Goal: Transaction & Acquisition: Book appointment/travel/reservation

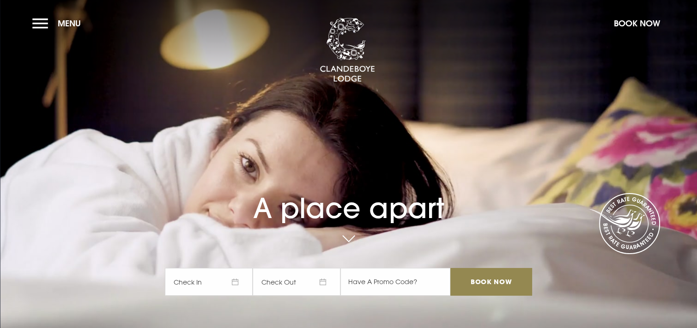
click at [235, 281] on span "Check In" at bounding box center [209, 282] width 88 height 28
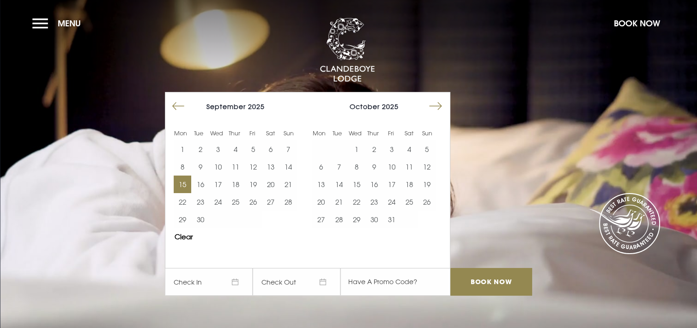
click at [186, 184] on button "15" at bounding box center [183, 184] width 18 height 18
click at [493, 287] on input "Book Now" at bounding box center [490, 282] width 81 height 28
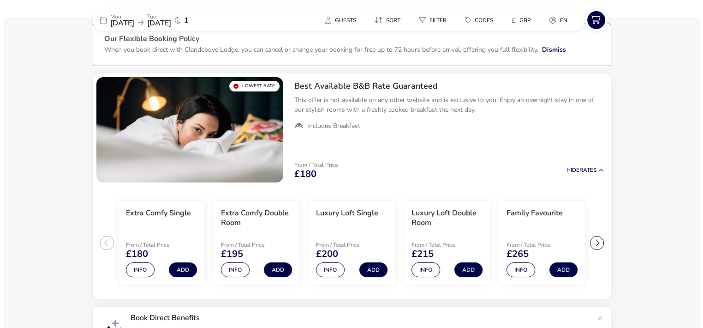
scroll to position [60, 0]
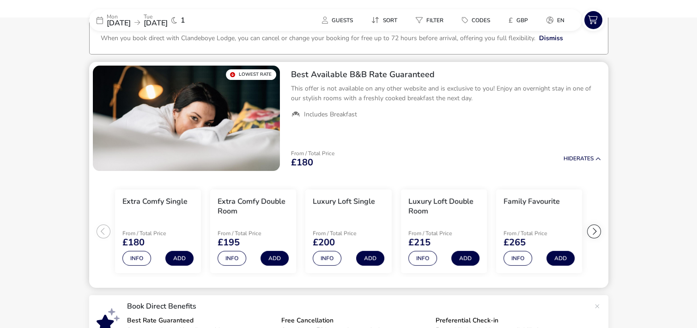
click at [270, 139] on img "1 / 1" at bounding box center [186, 118] width 187 height 105
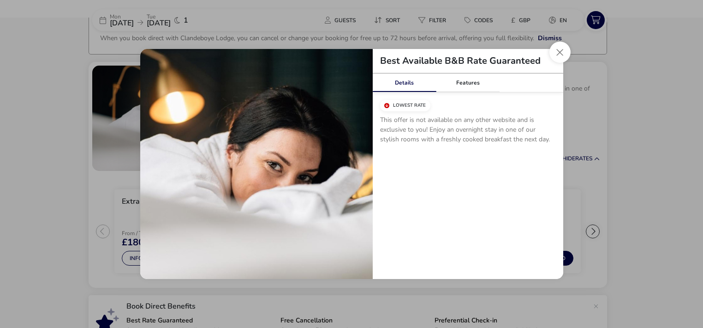
click at [408, 81] on link "Details" at bounding box center [405, 82] width 64 height 18
click at [469, 82] on link "Features" at bounding box center [468, 82] width 64 height 18
